Goal: Task Accomplishment & Management: Manage account settings

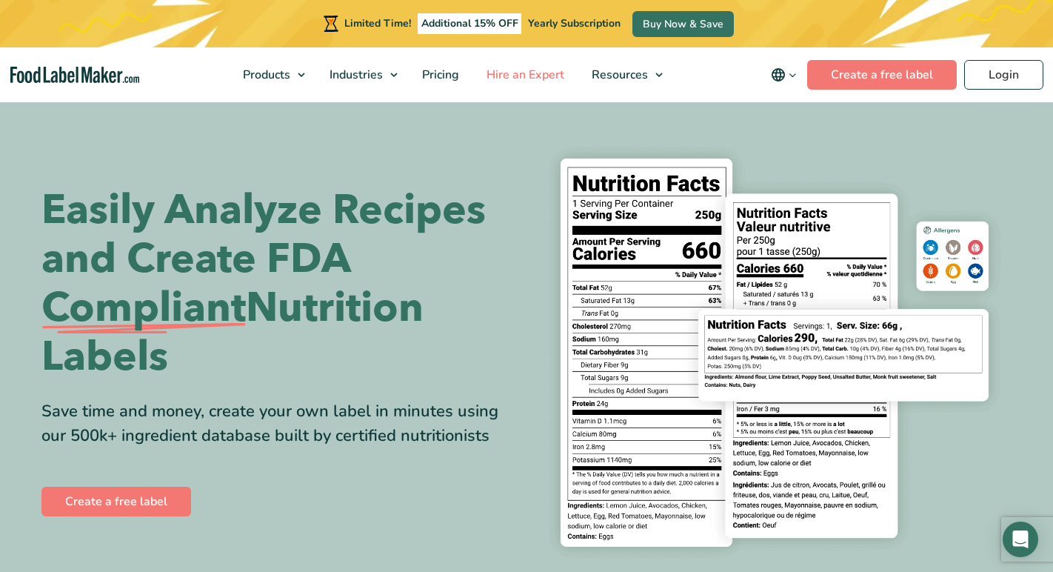
click at [550, 76] on span "Hire an Expert" at bounding box center [524, 75] width 84 height 16
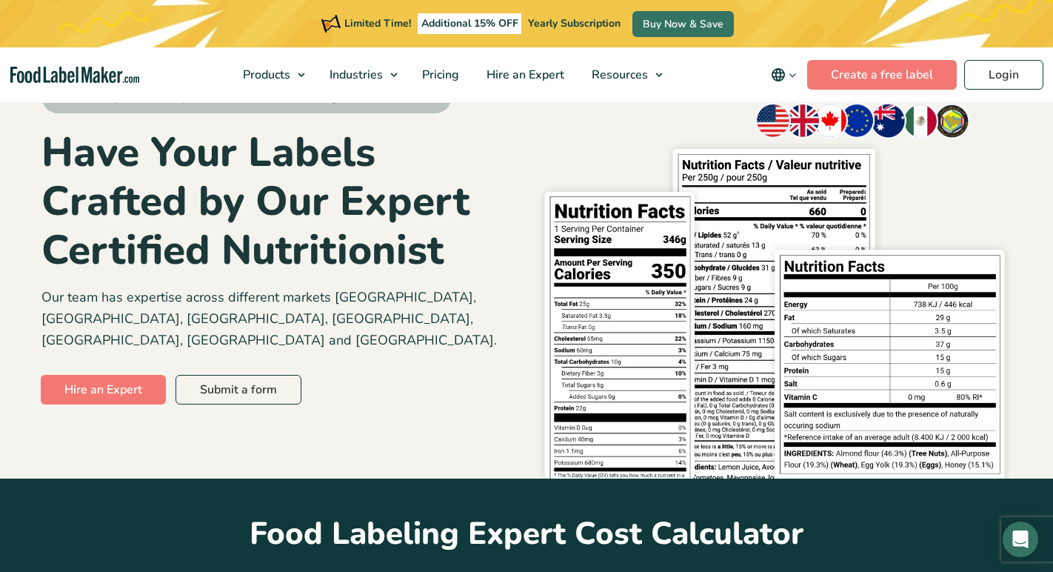
scroll to position [90, 0]
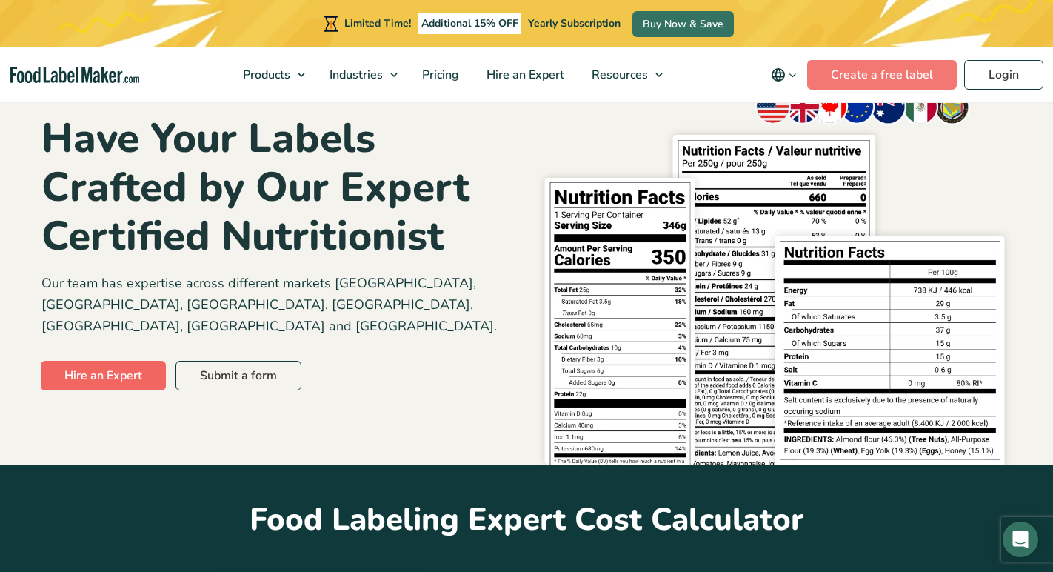
click at [104, 361] on link "Hire an Expert" at bounding box center [103, 376] width 125 height 30
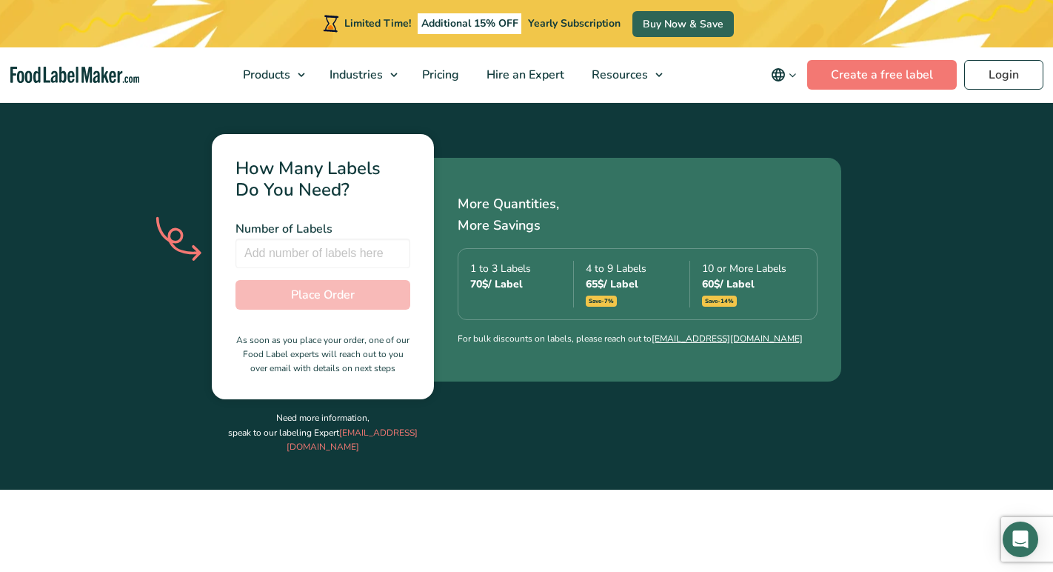
click at [655, 24] on link "Buy Now & Save" at bounding box center [683, 24] width 101 height 26
click at [993, 81] on link "Login" at bounding box center [1004, 75] width 79 height 30
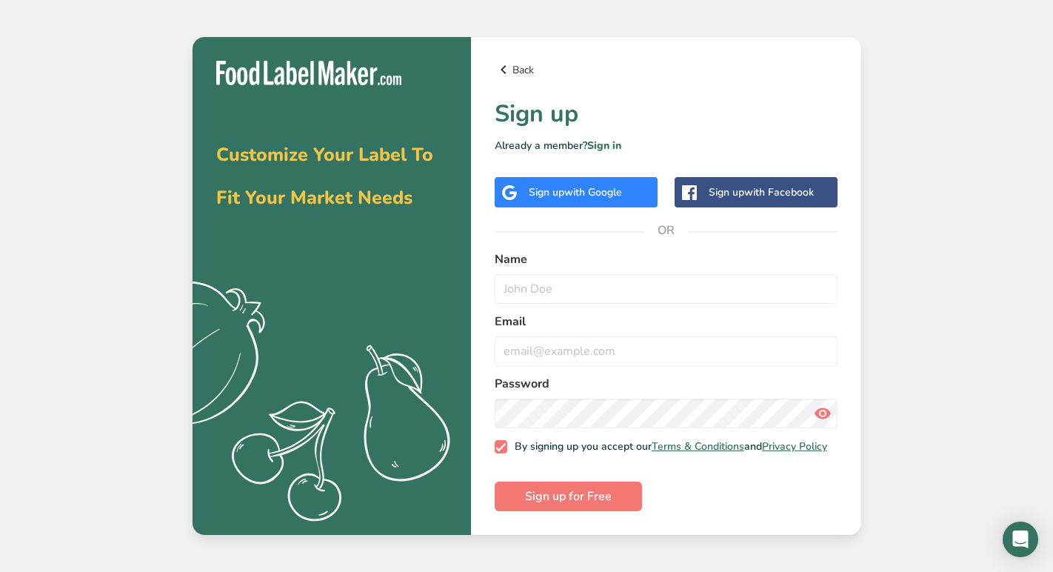
click at [522, 62] on link "Back" at bounding box center [666, 70] width 343 height 18
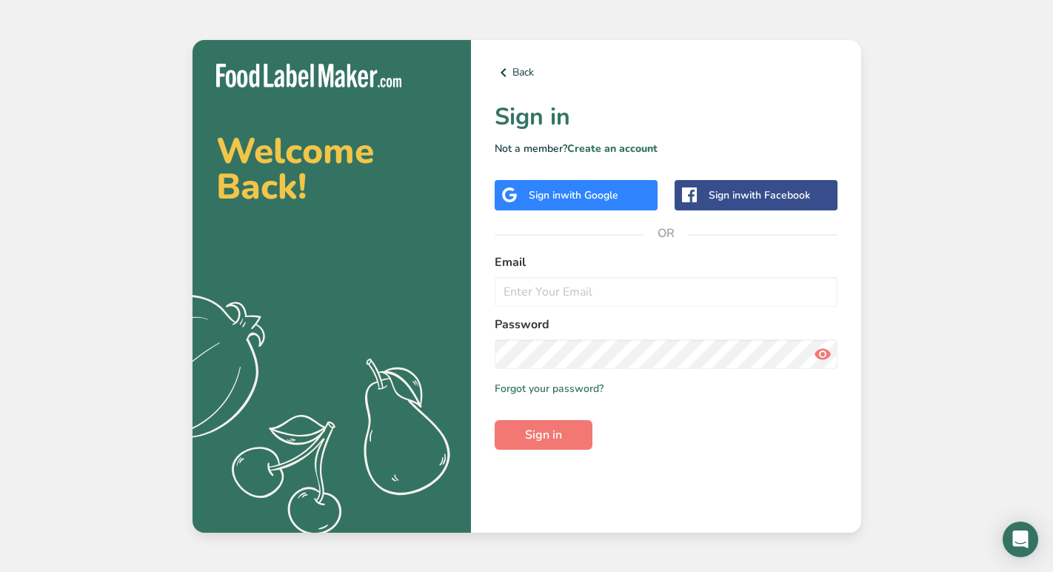
click at [1008, 192] on div "Welcome Back! .a{fill:#f5f3ed;} Back Sign in Not a member? Create an account Si…" at bounding box center [526, 286] width 1053 height 572
click at [604, 196] on span "with Google" at bounding box center [590, 195] width 58 height 14
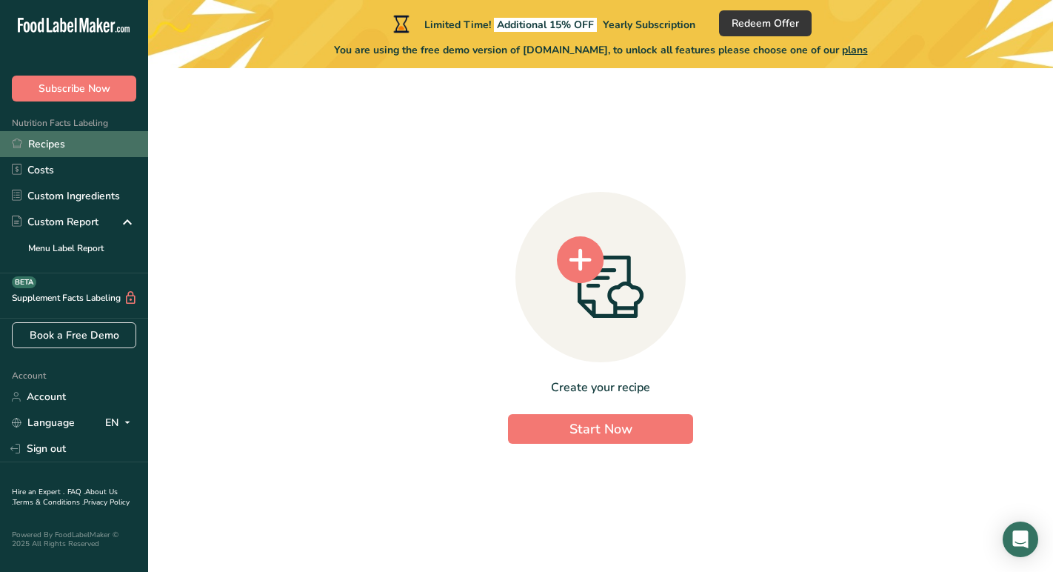
click at [53, 147] on link "Recipes" at bounding box center [74, 144] width 148 height 26
click at [59, 147] on link "Recipes" at bounding box center [74, 144] width 148 height 26
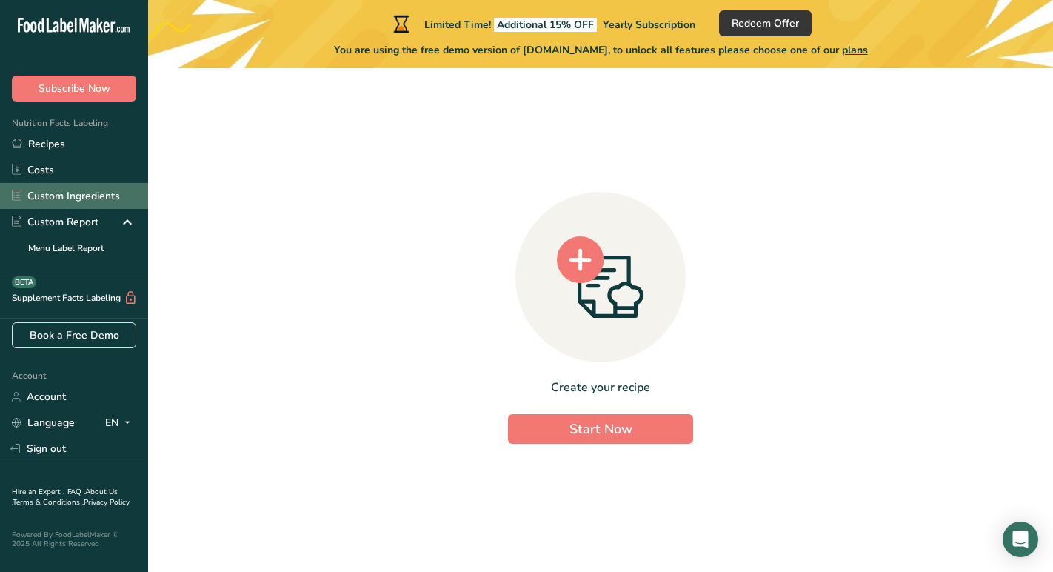
click at [108, 195] on link "Custom Ingredients" at bounding box center [74, 196] width 148 height 26
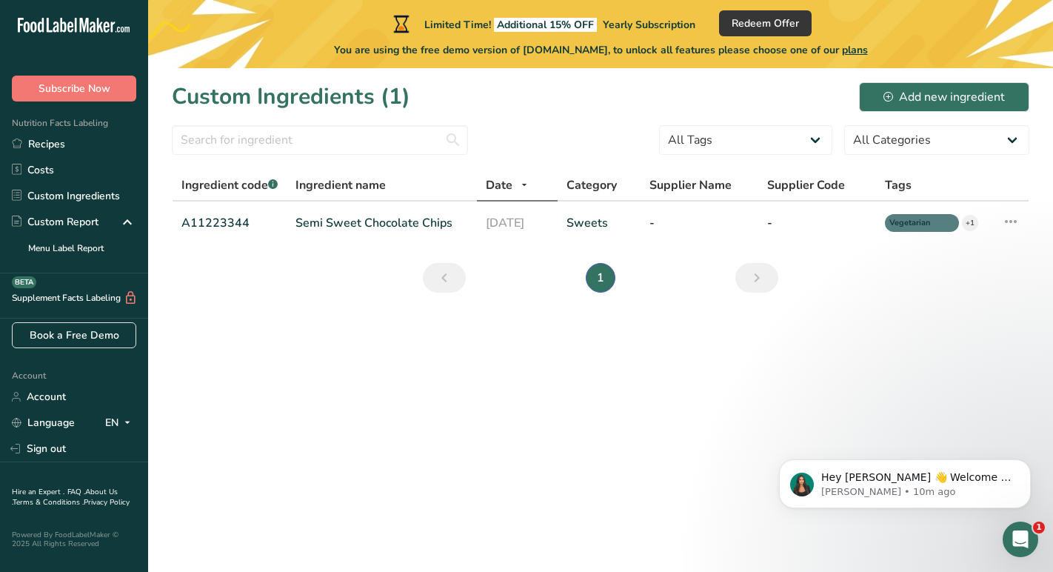
click at [70, 21] on icon ".a-20{fill:#fff;}" at bounding box center [90, 29] width 144 height 23
click at [755, 28] on span "Redeem Offer" at bounding box center [765, 24] width 67 height 16
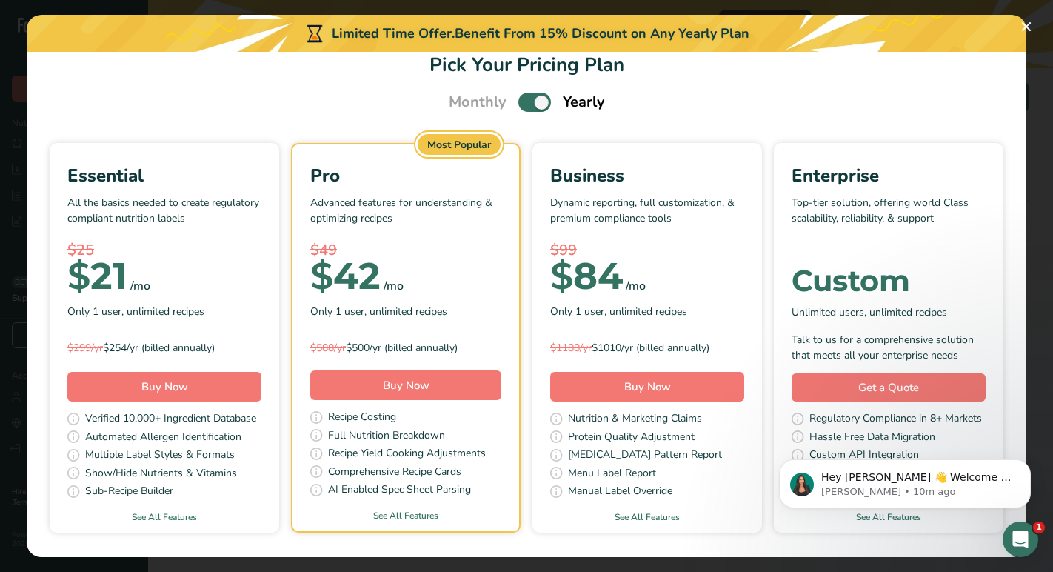
scroll to position [17, 0]
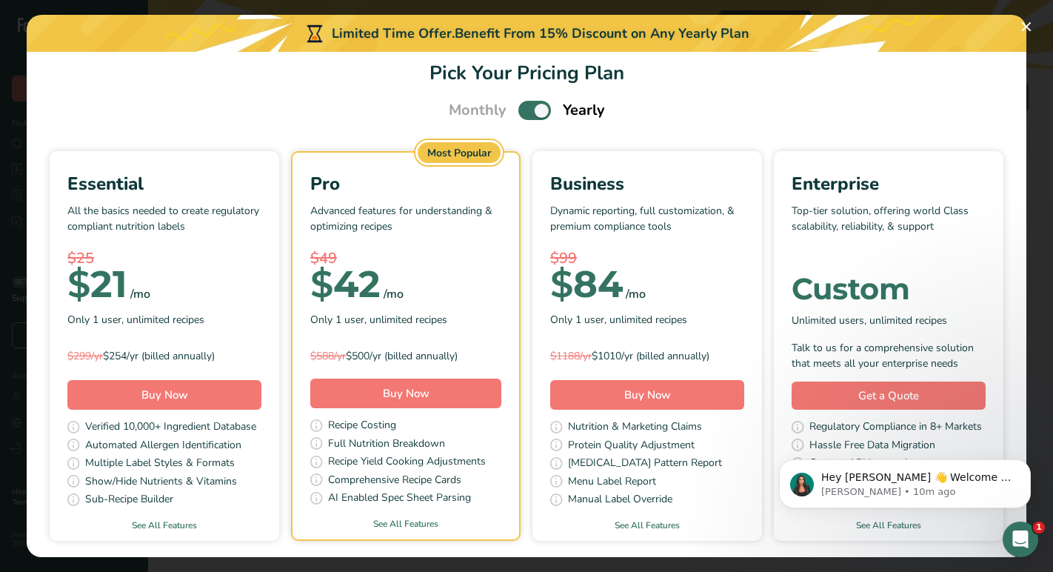
click at [585, 111] on span "Yearly" at bounding box center [584, 110] width 42 height 22
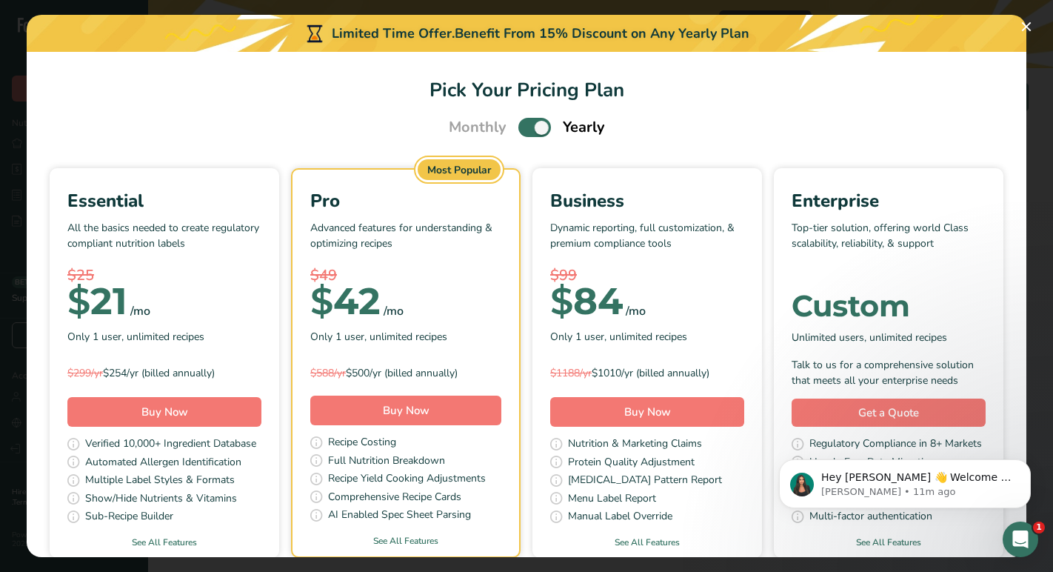
scroll to position [0, 0]
click at [1019, 24] on button "Pick Your Pricing Plan Modal" at bounding box center [1027, 27] width 24 height 24
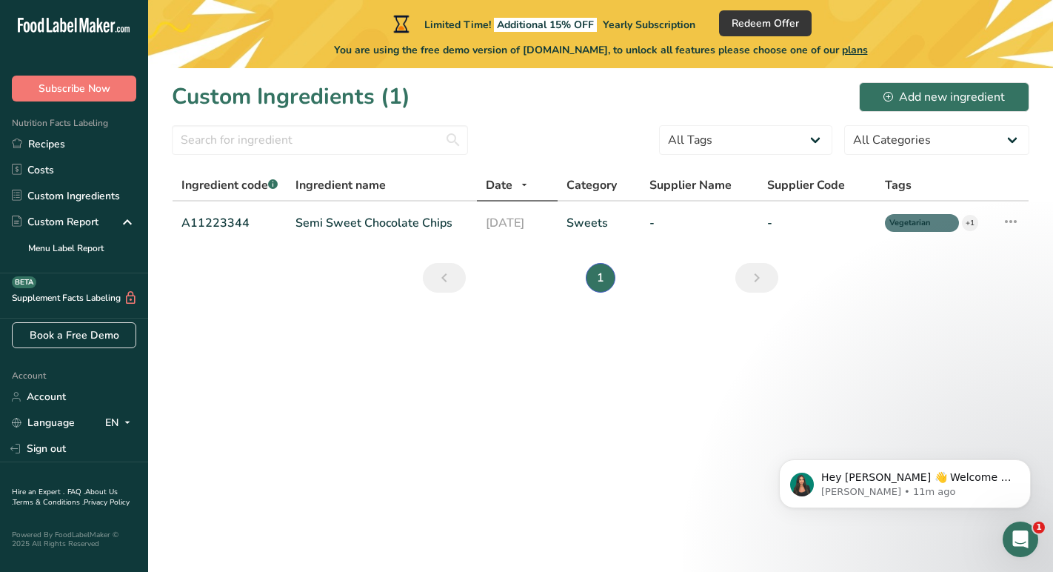
click at [98, 21] on icon at bounding box center [100, 25] width 6 height 15
click at [69, 459] on link "Sign out" at bounding box center [74, 449] width 148 height 26
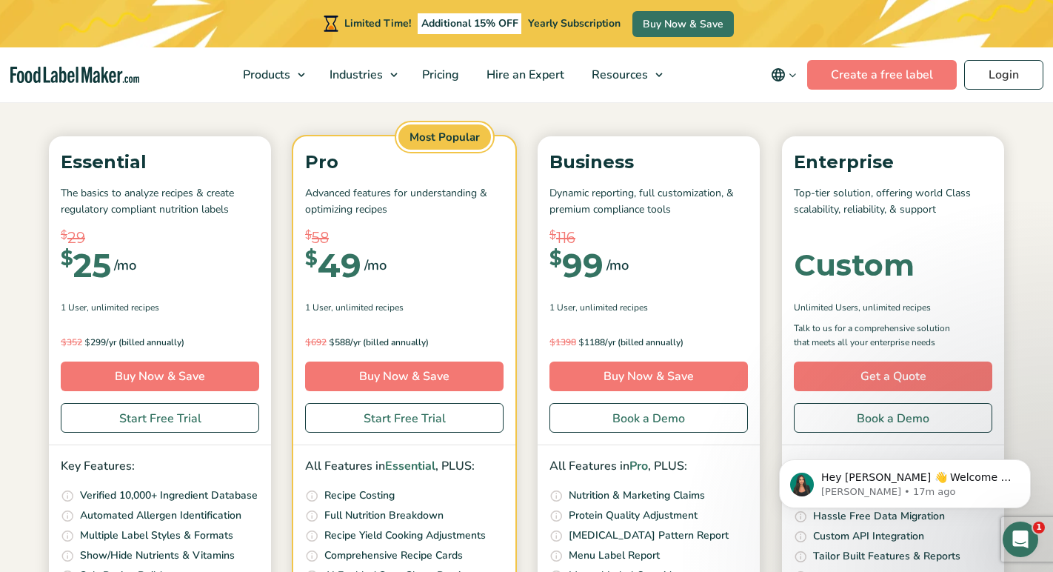
scroll to position [179, 0]
